Goal: Communication & Community: Answer question/provide support

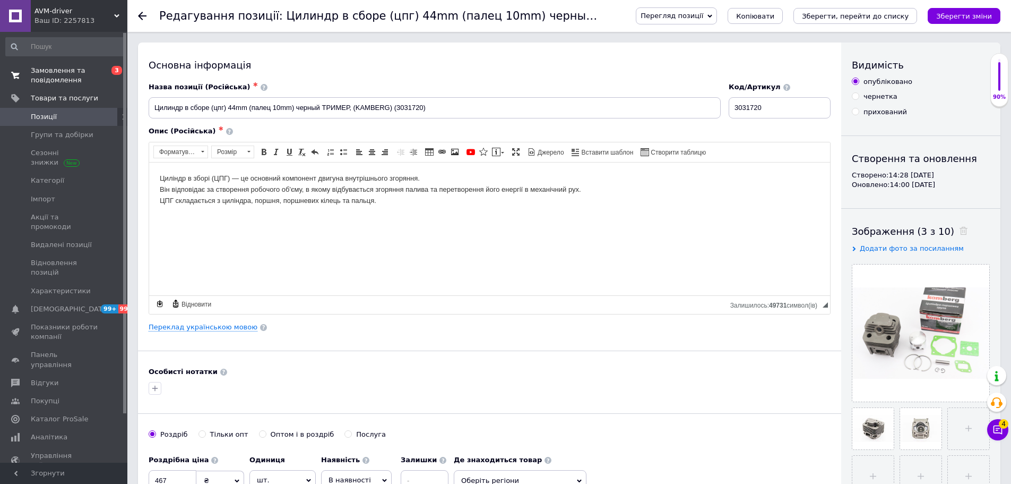
click at [64, 75] on span "Замовлення та повідомлення" at bounding box center [64, 75] width 67 height 19
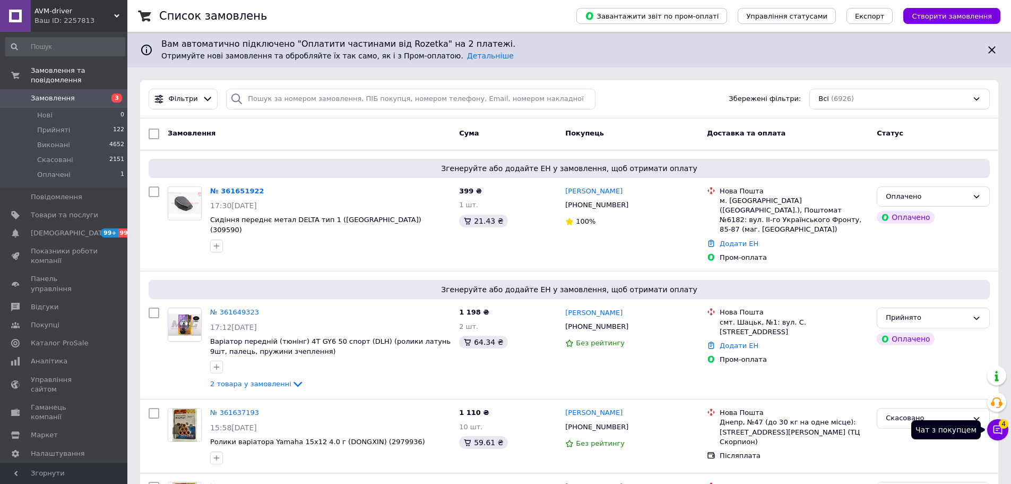
click at [998, 431] on icon at bounding box center [998, 429] width 11 height 11
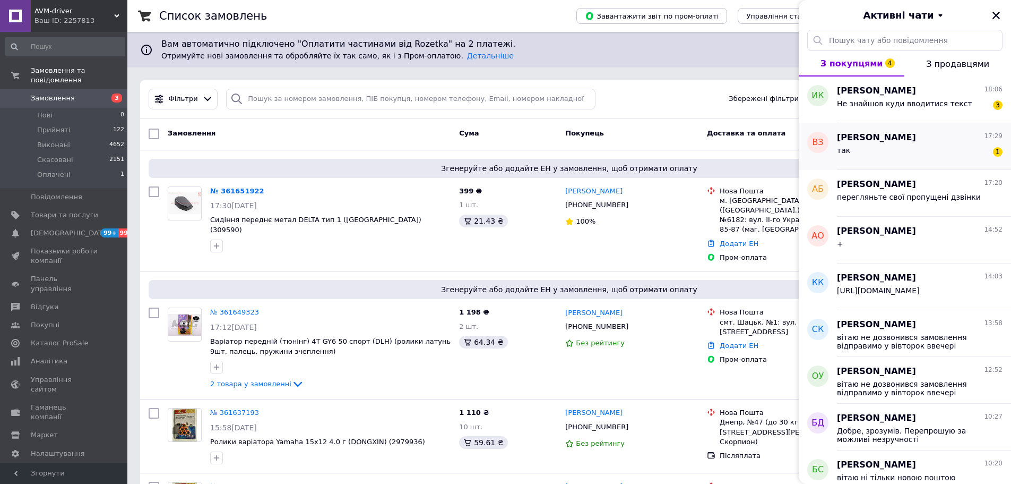
click at [948, 157] on div "так 1" at bounding box center [920, 152] width 166 height 17
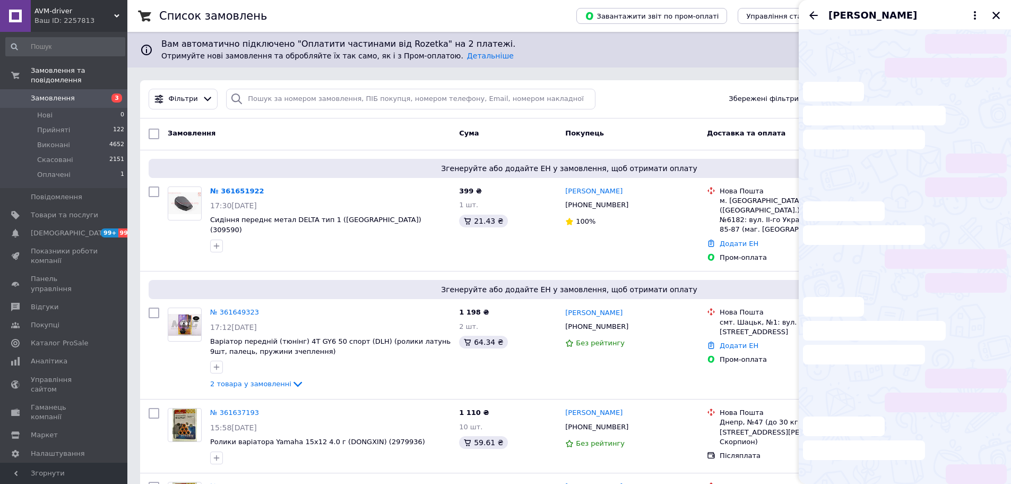
scroll to position [953, 0]
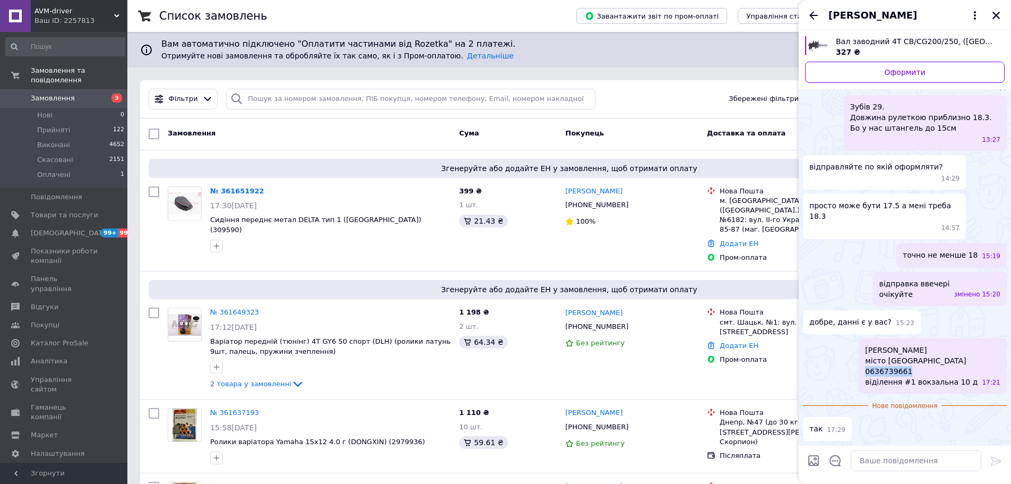
drag, startPoint x: 915, startPoint y: 371, endPoint x: 871, endPoint y: 375, distance: 44.3
click at [871, 375] on span "[PERSON_NAME] місто носівка 0636739661 віділення #1 вокзальна 10 д" at bounding box center [921, 366] width 113 height 42
copy span "0636739661"
click at [818, 11] on icon "Назад" at bounding box center [814, 15] width 13 height 13
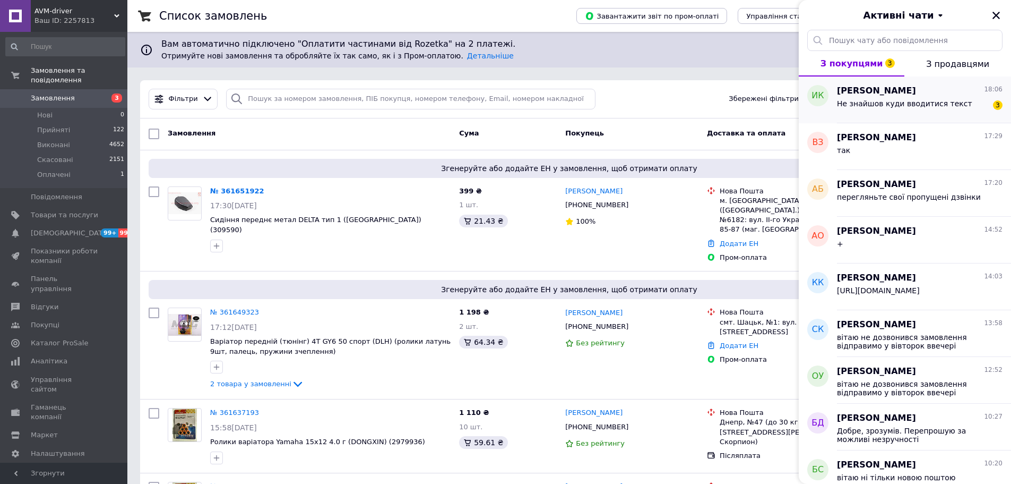
click at [942, 110] on div "Не знайшов куди вводитися текст" at bounding box center [904, 106] width 135 height 15
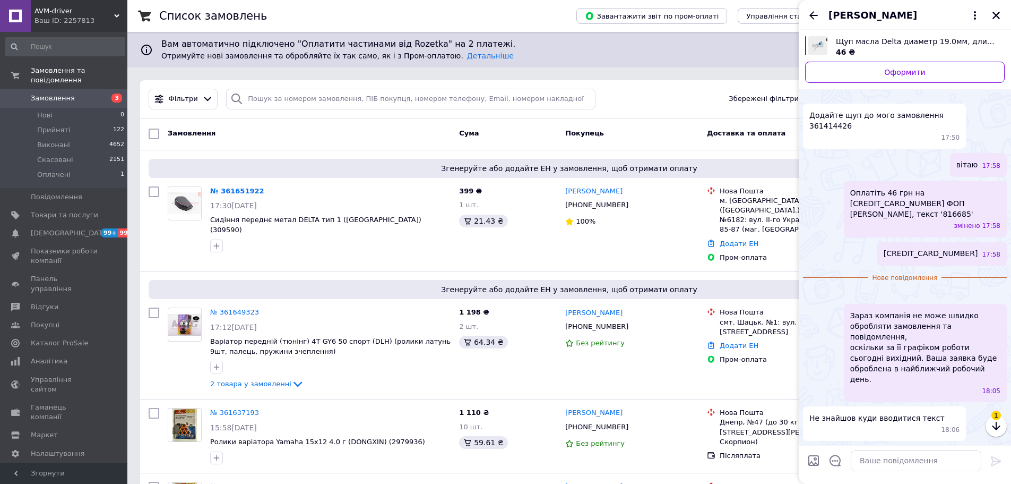
scroll to position [124, 0]
click at [906, 465] on textarea at bounding box center [916, 460] width 131 height 21
type textarea "Дякую"
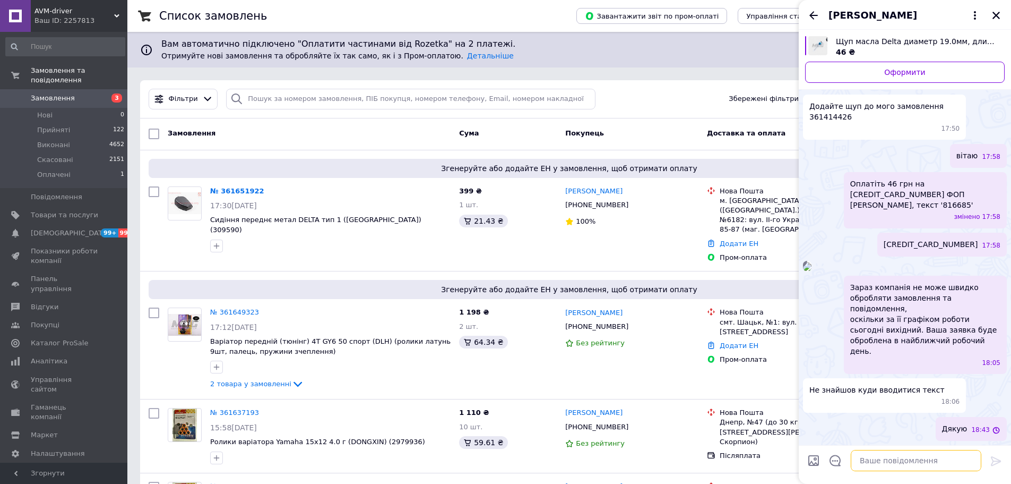
scroll to position [133, 0]
click at [820, 14] on icon "Назад" at bounding box center [814, 15] width 13 height 13
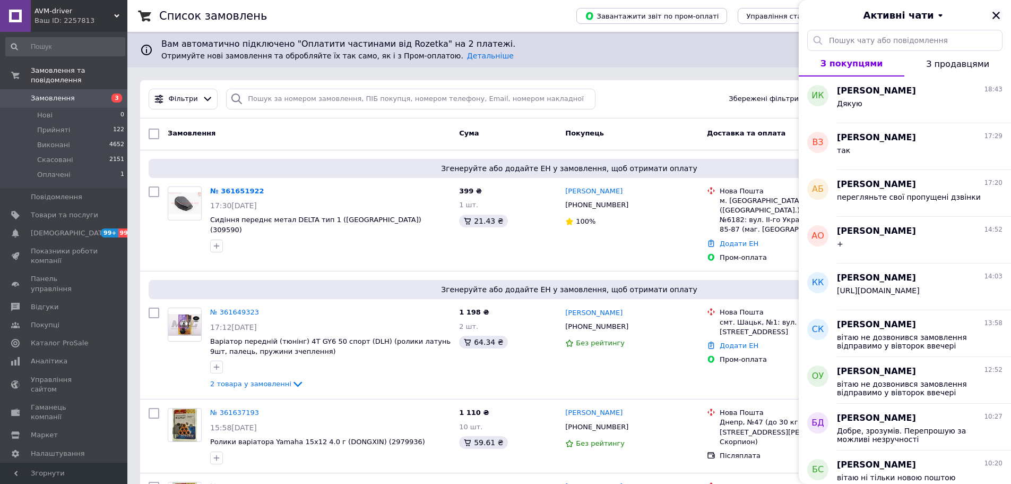
click at [999, 16] on icon "Закрити" at bounding box center [997, 16] width 10 height 10
